Goal: Navigation & Orientation: Find specific page/section

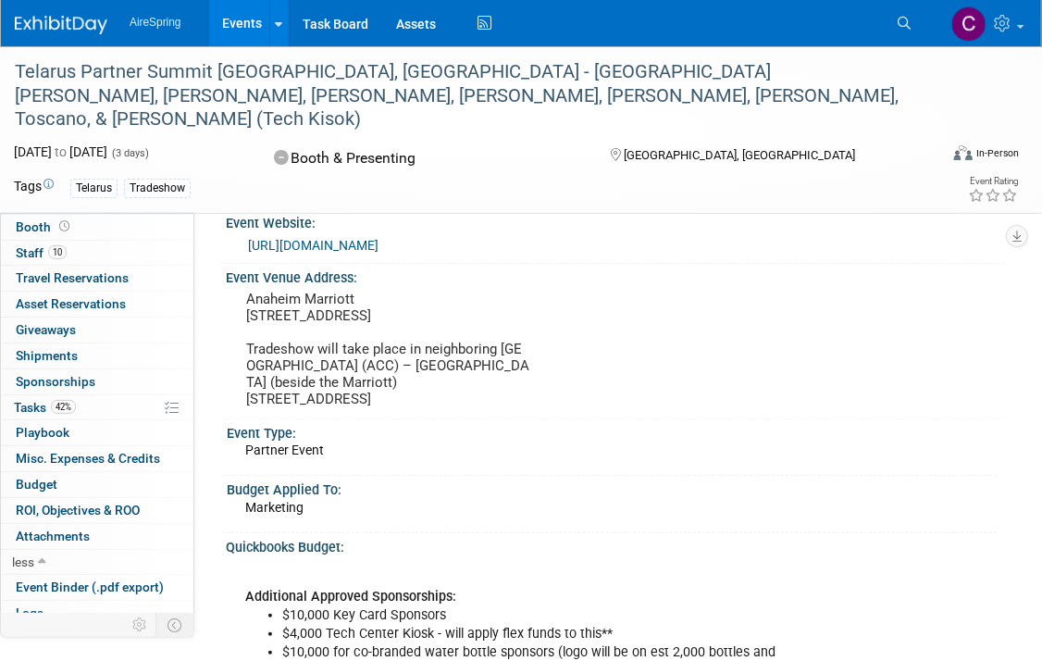
click at [246, 19] on link "Events" at bounding box center [243, 23] width 68 height 46
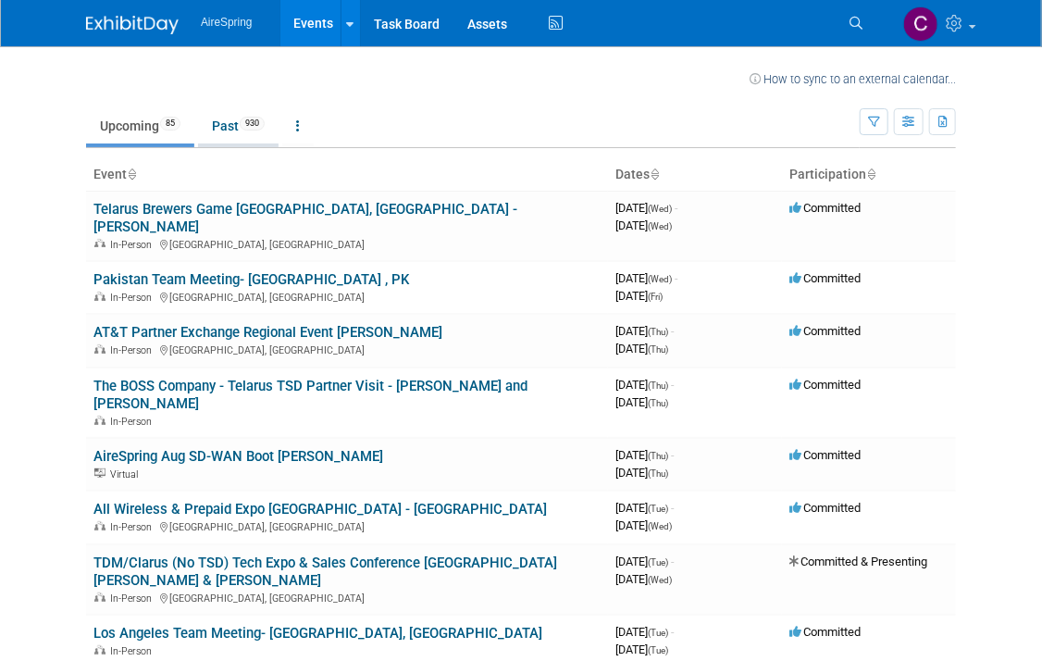
click at [216, 122] on link "Past 930" at bounding box center [238, 125] width 81 height 35
